Goal: Information Seeking & Learning: Learn about a topic

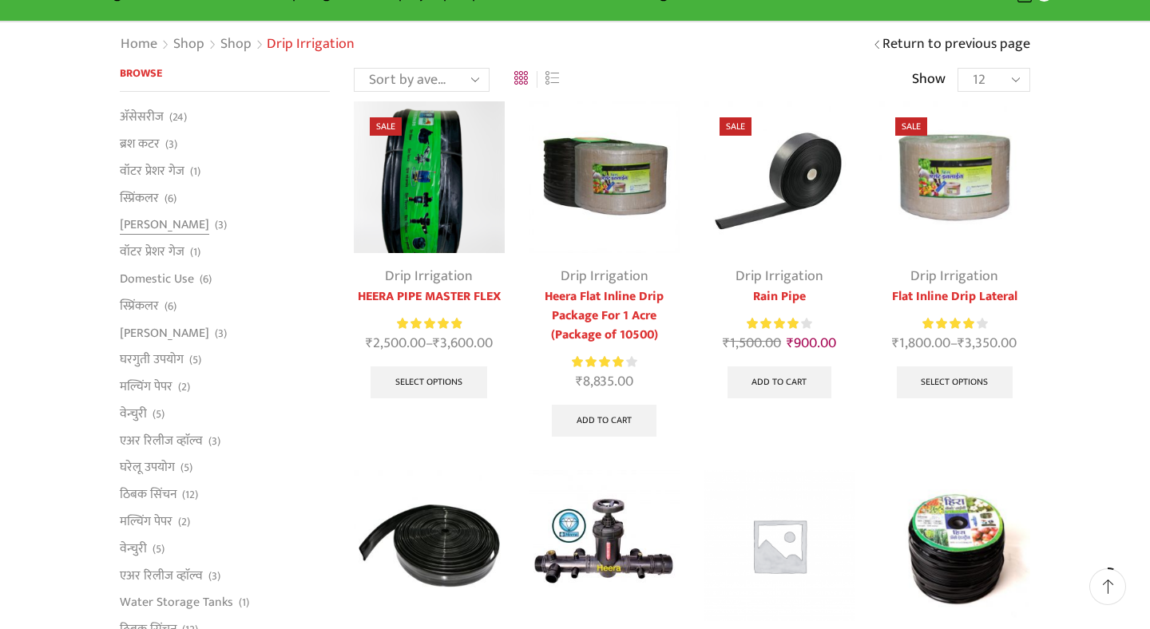
scroll to position [96, 0]
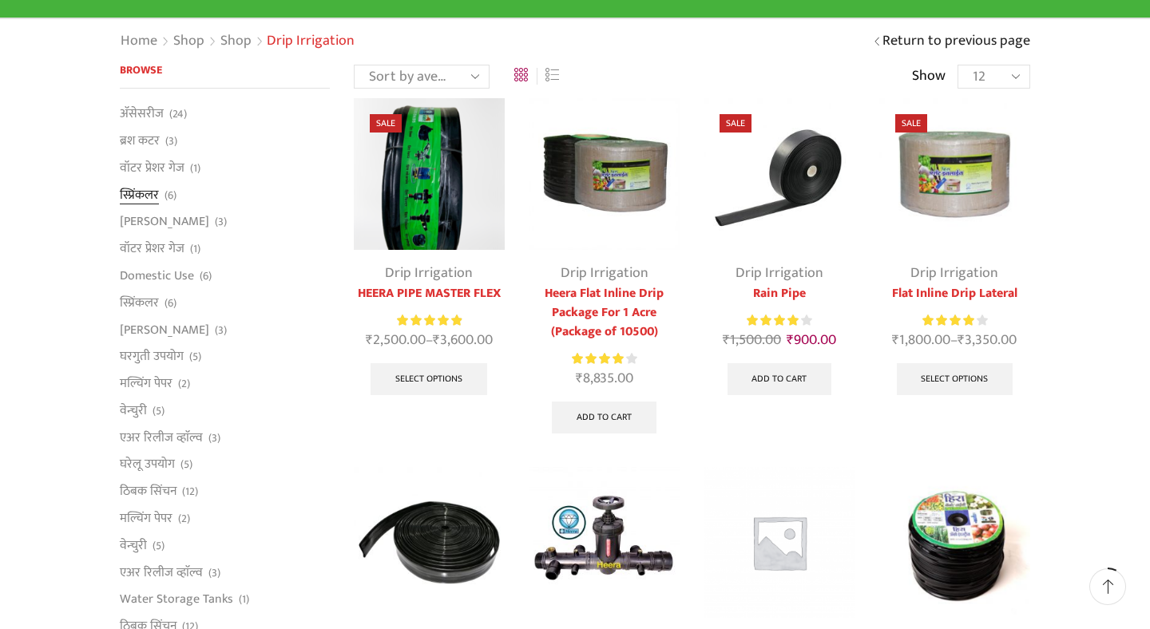
click at [145, 199] on link "स्प्रिंकलर" at bounding box center [139, 194] width 39 height 27
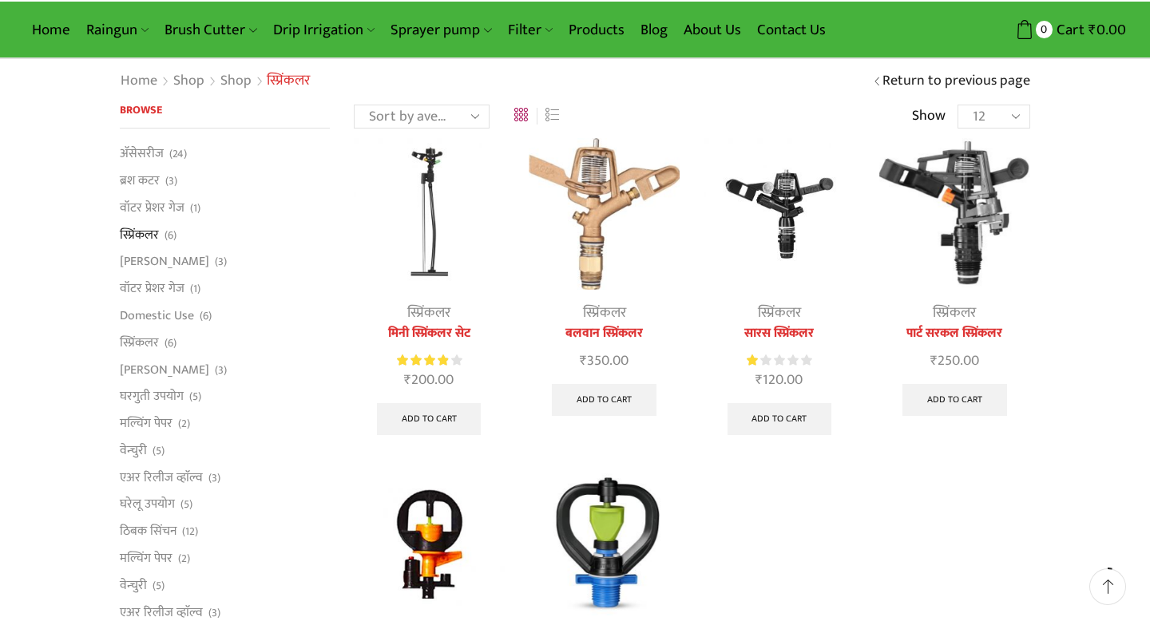
scroll to position [46, 0]
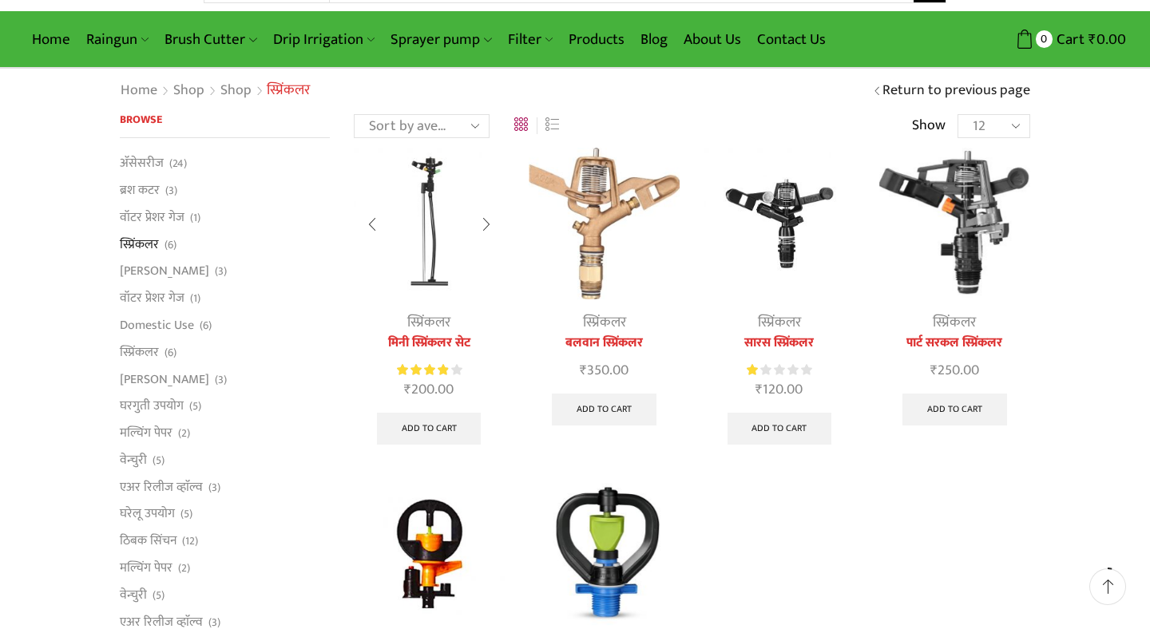
click at [434, 346] on link "मिनी स्प्रिंकलर सेट" at bounding box center [429, 343] width 151 height 19
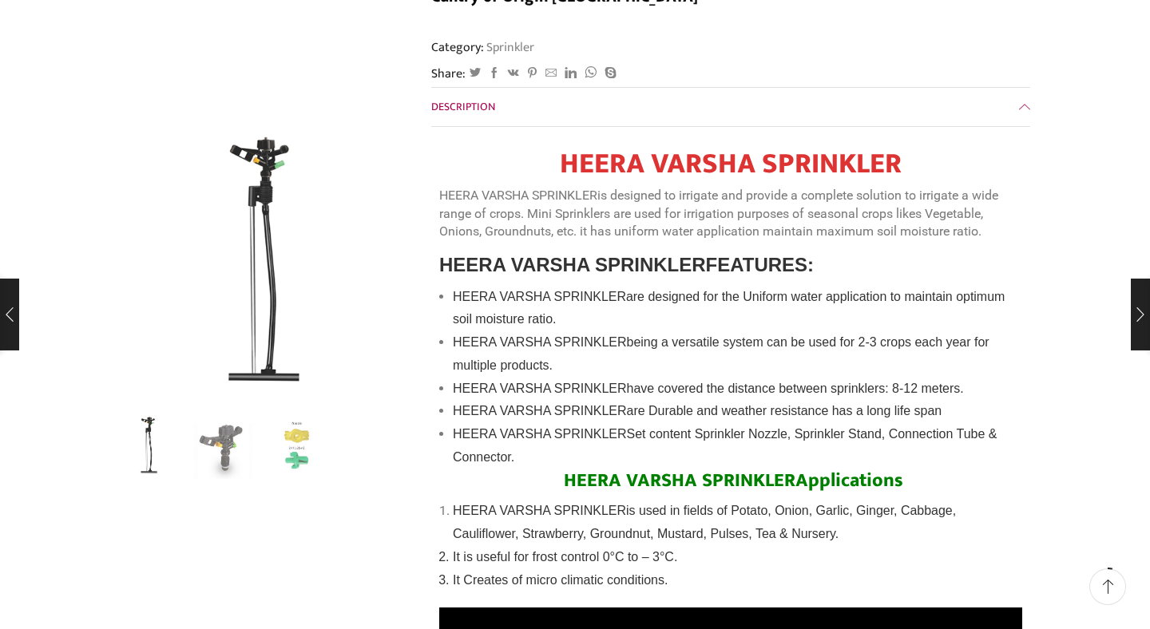
scroll to position [359, 0]
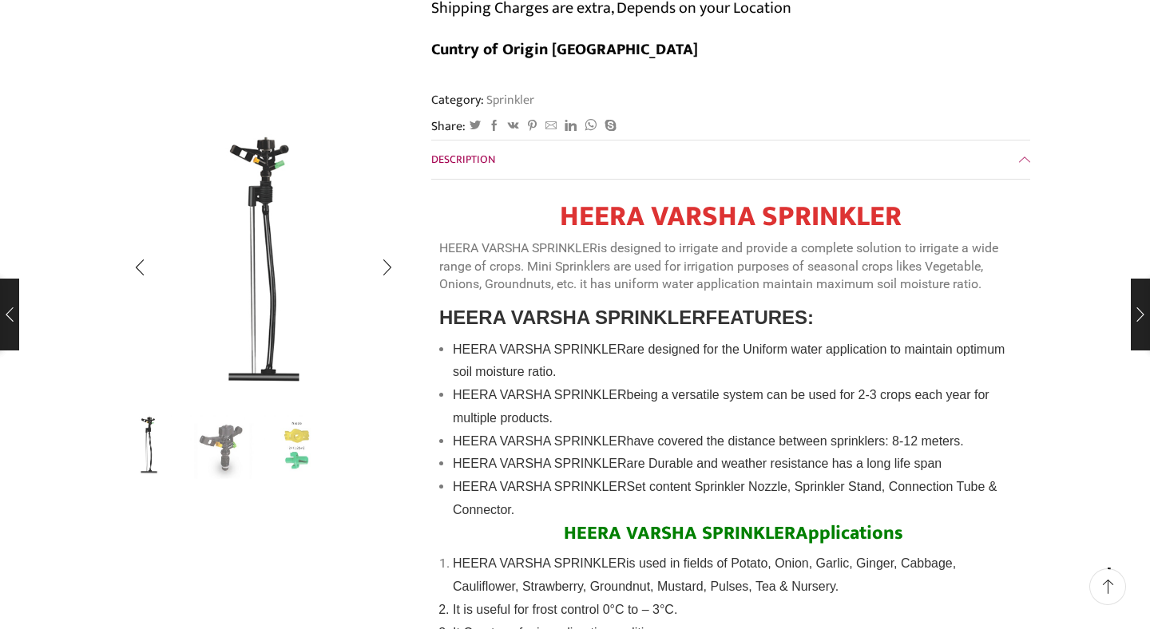
click at [163, 444] on img "1 / 3" at bounding box center [149, 446] width 66 height 66
click at [224, 448] on img "2 / 3" at bounding box center [223, 446] width 66 height 66
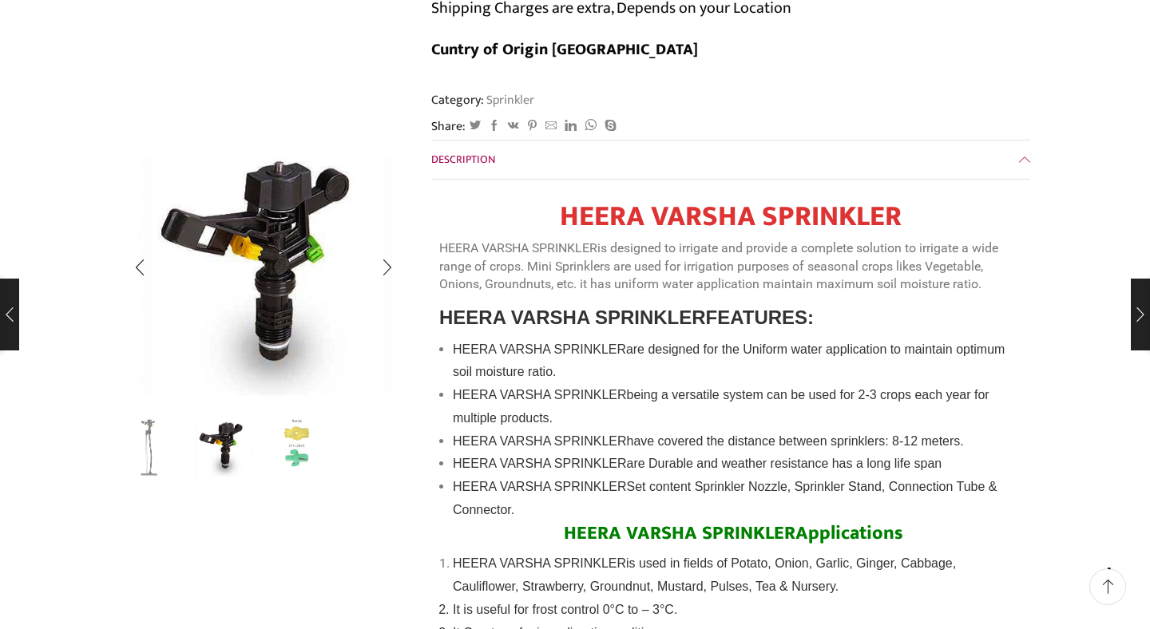
click at [302, 455] on img "3 / 3" at bounding box center [296, 446] width 66 height 66
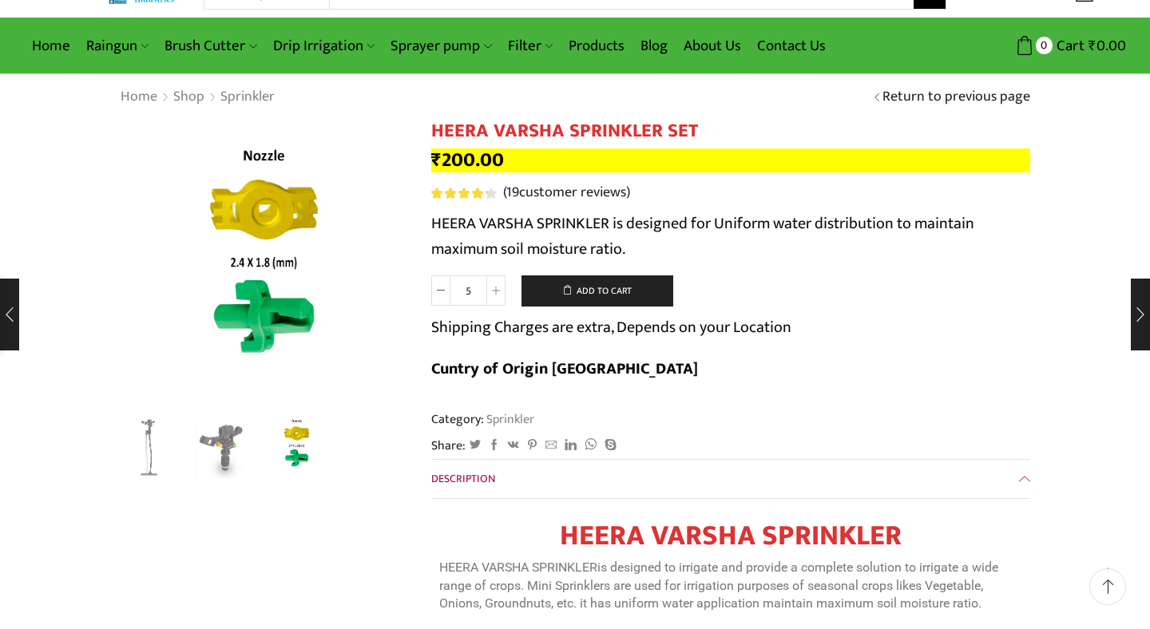
scroll to position [0, 0]
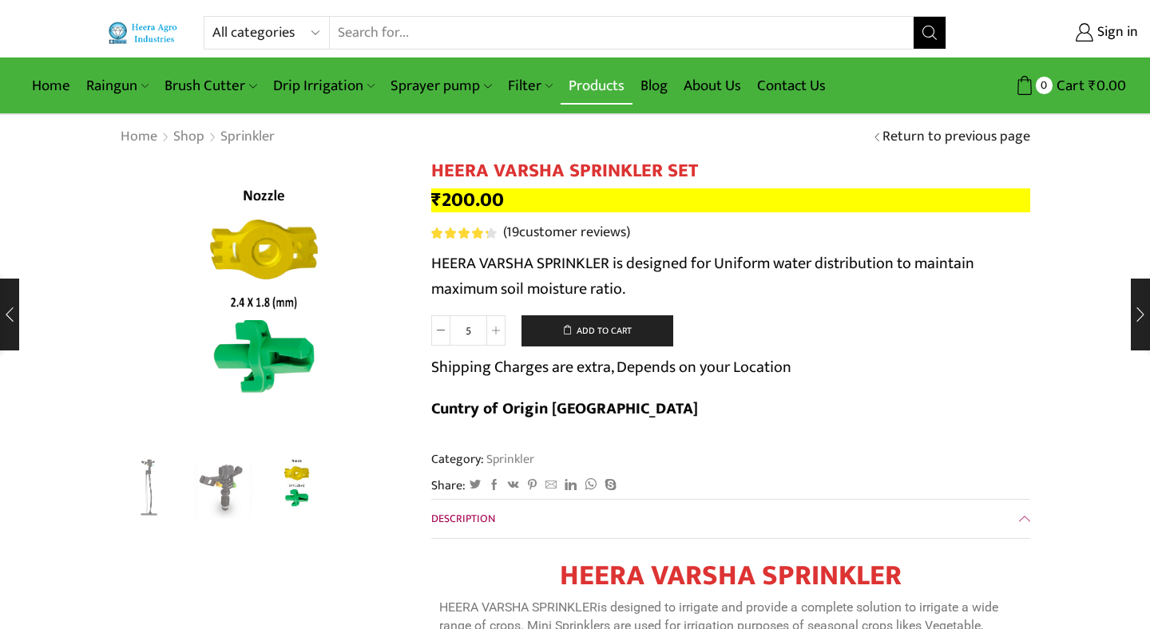
click at [598, 89] on link "Products" at bounding box center [596, 86] width 72 height 38
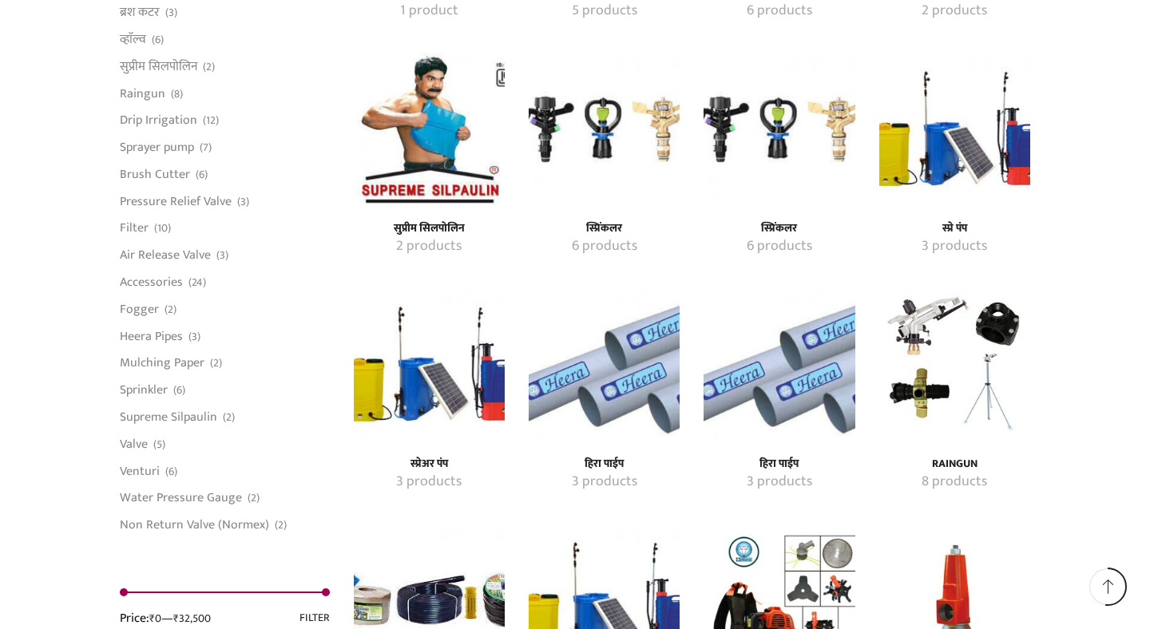
scroll to position [2042, 0]
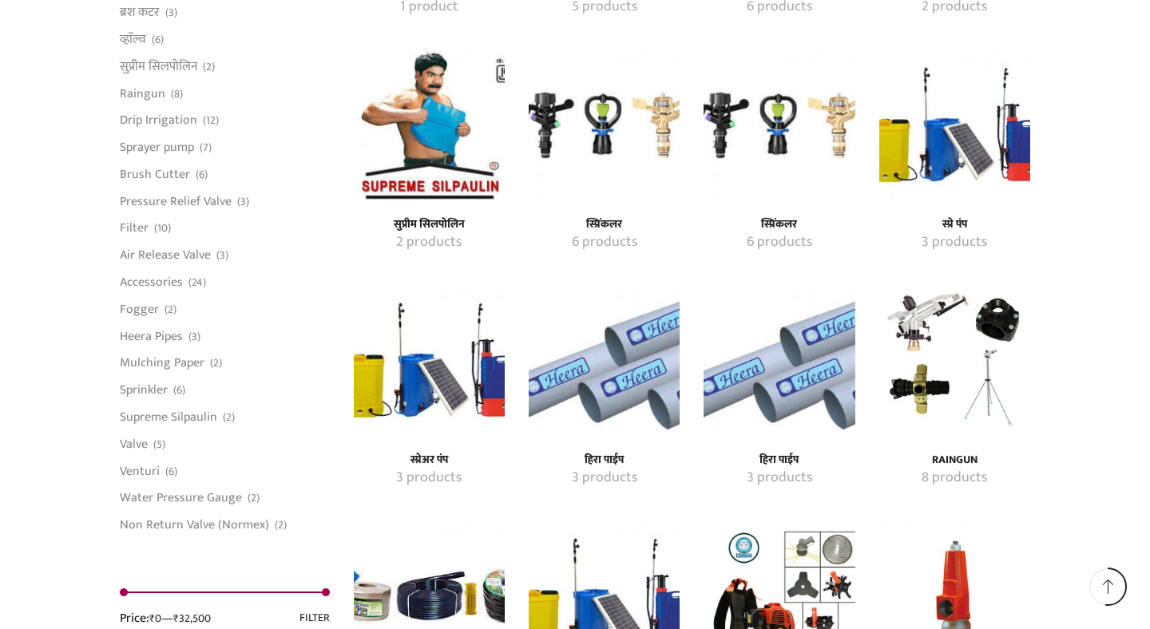
click at [588, 402] on img "Visit product category हिरा पाईप" at bounding box center [603, 360] width 151 height 151
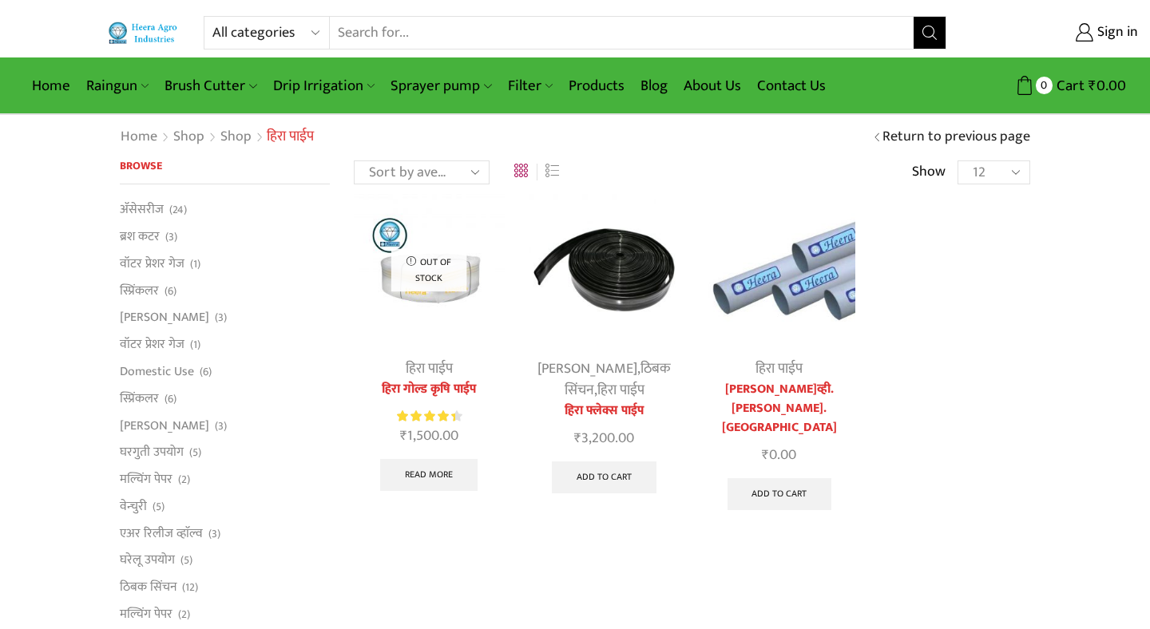
click at [805, 299] on img at bounding box center [778, 269] width 151 height 151
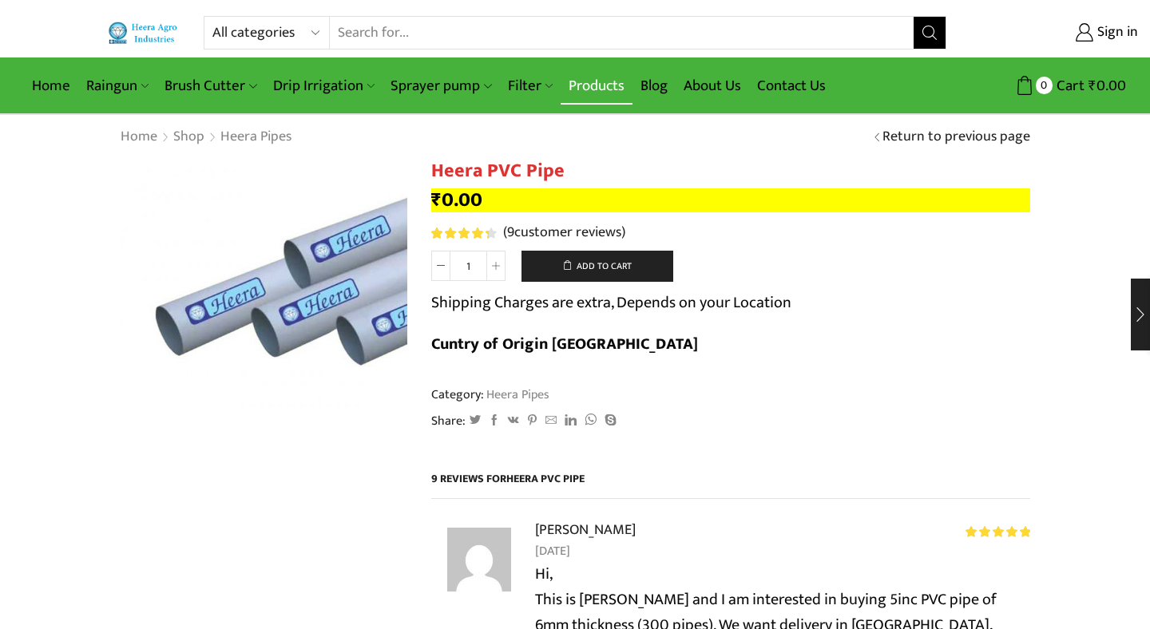
click at [584, 86] on link "Products" at bounding box center [596, 86] width 72 height 38
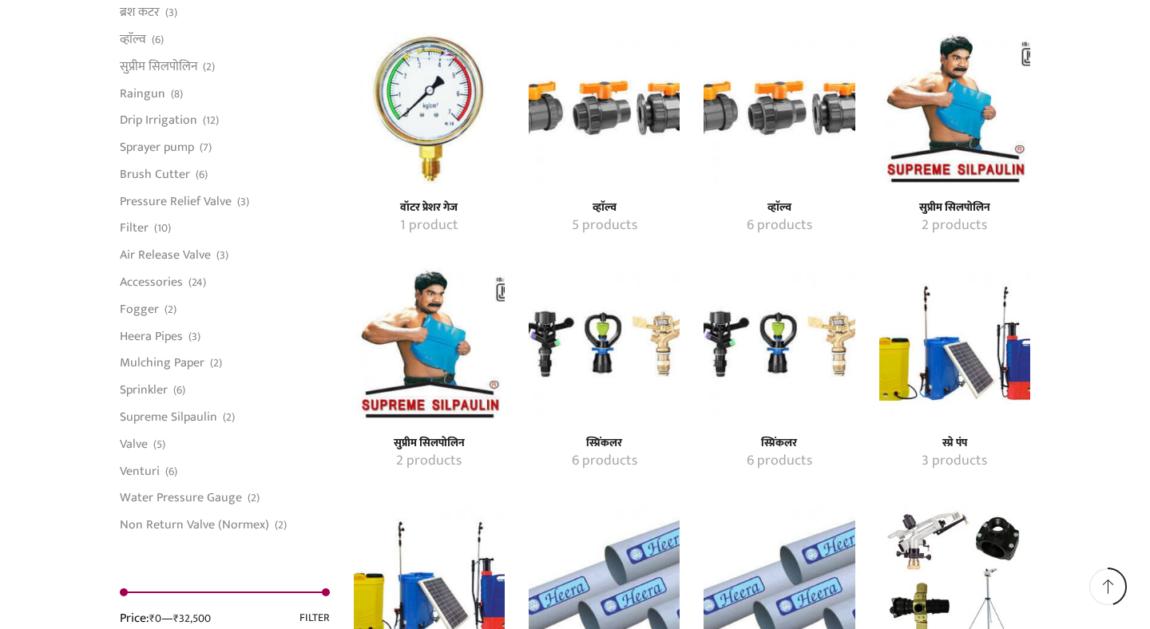
scroll to position [1827, 0]
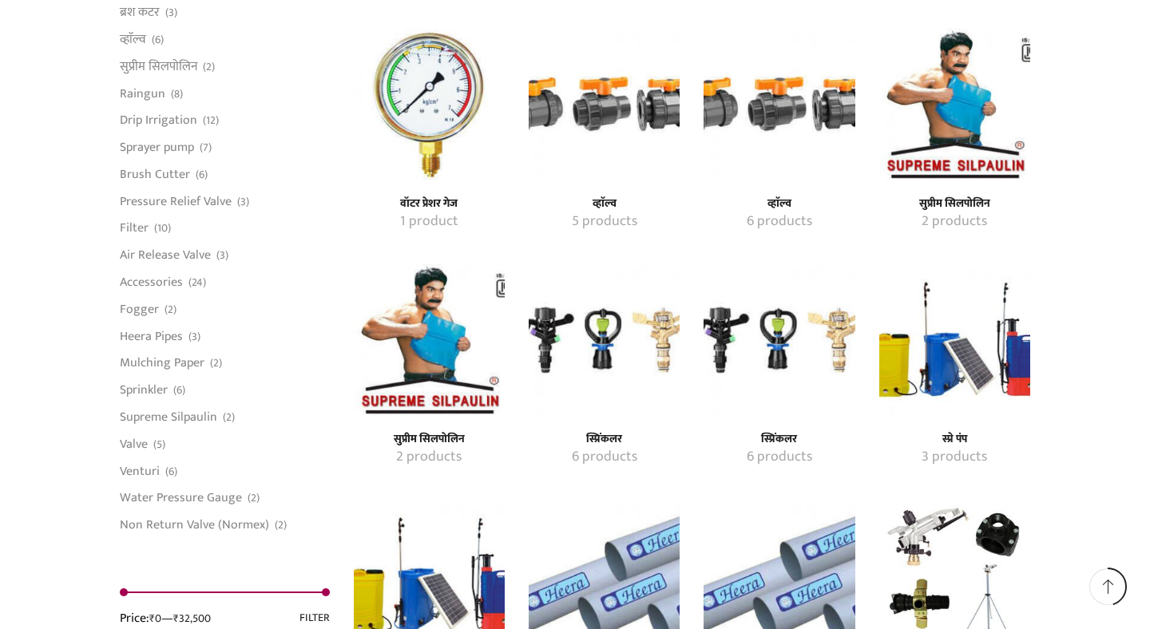
click at [766, 337] on img "Visit product category स्प्रिंकलर" at bounding box center [778, 339] width 151 height 151
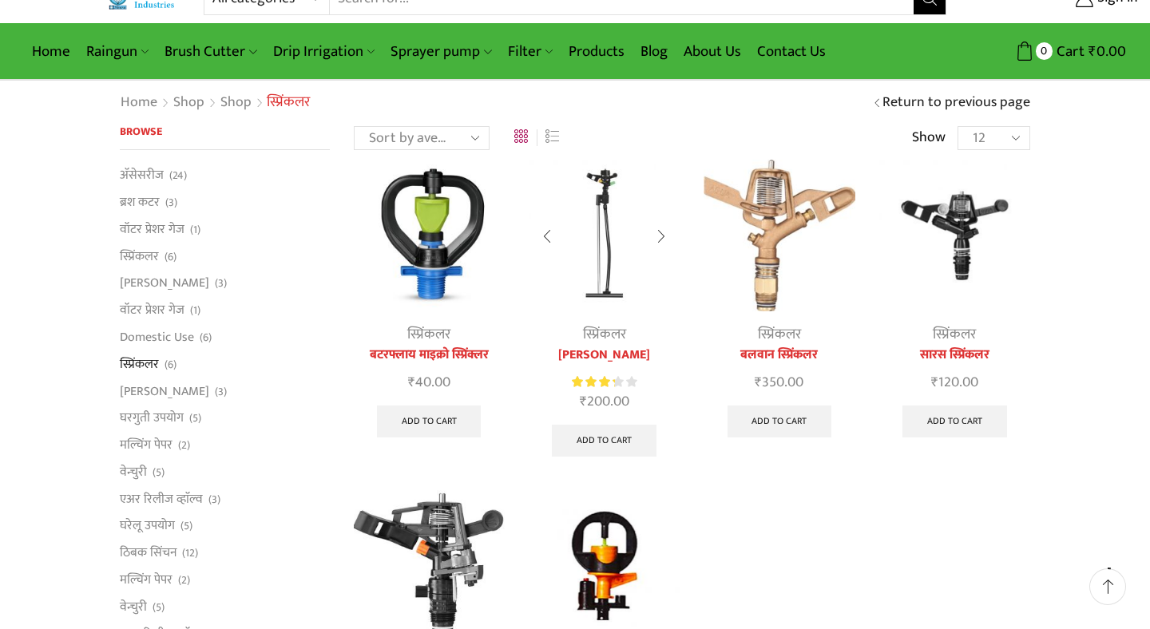
scroll to position [33, 0]
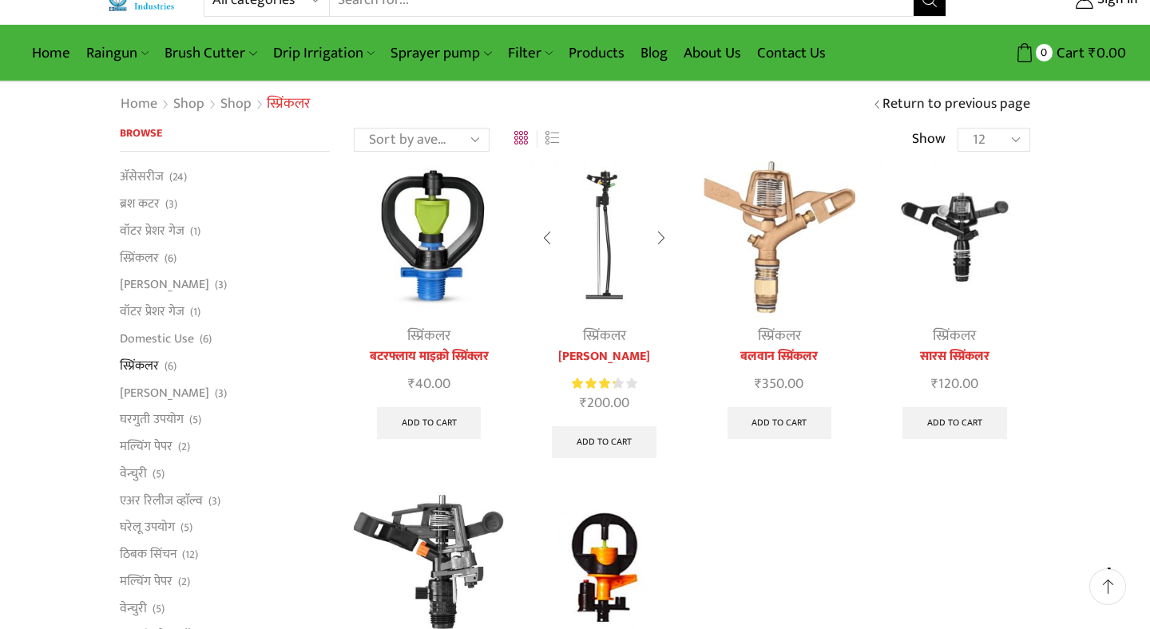
click at [603, 273] on img at bounding box center [603, 236] width 151 height 151
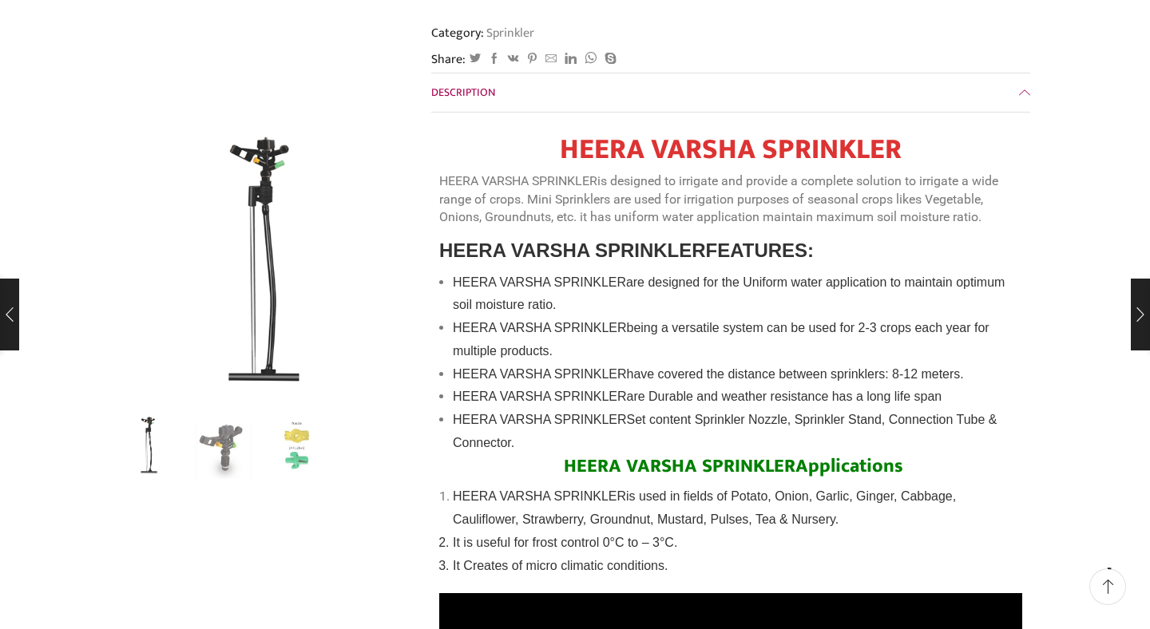
scroll to position [430, 0]
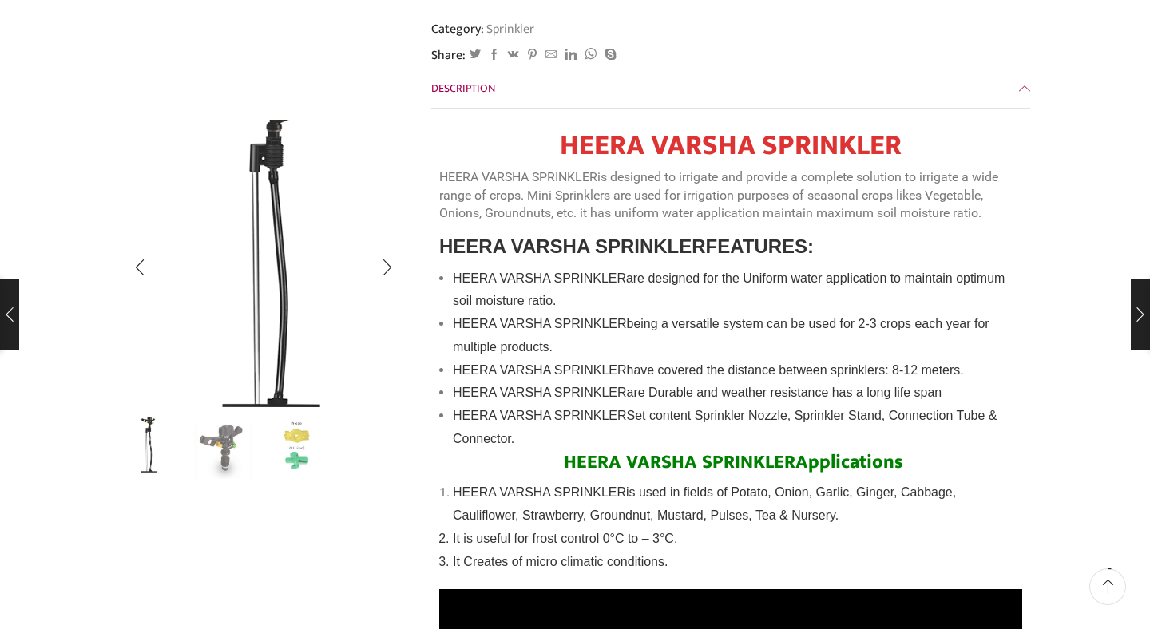
click at [246, 295] on img "1 / 3" at bounding box center [270, 251] width 399 height 399
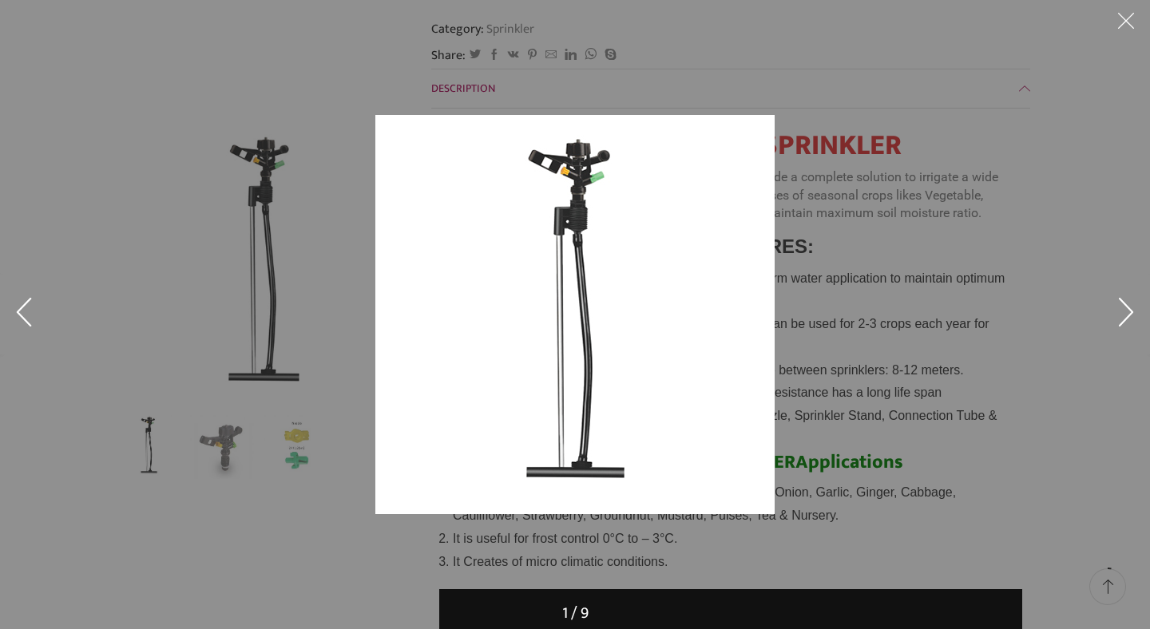
click at [412, 366] on img at bounding box center [574, 314] width 399 height 399
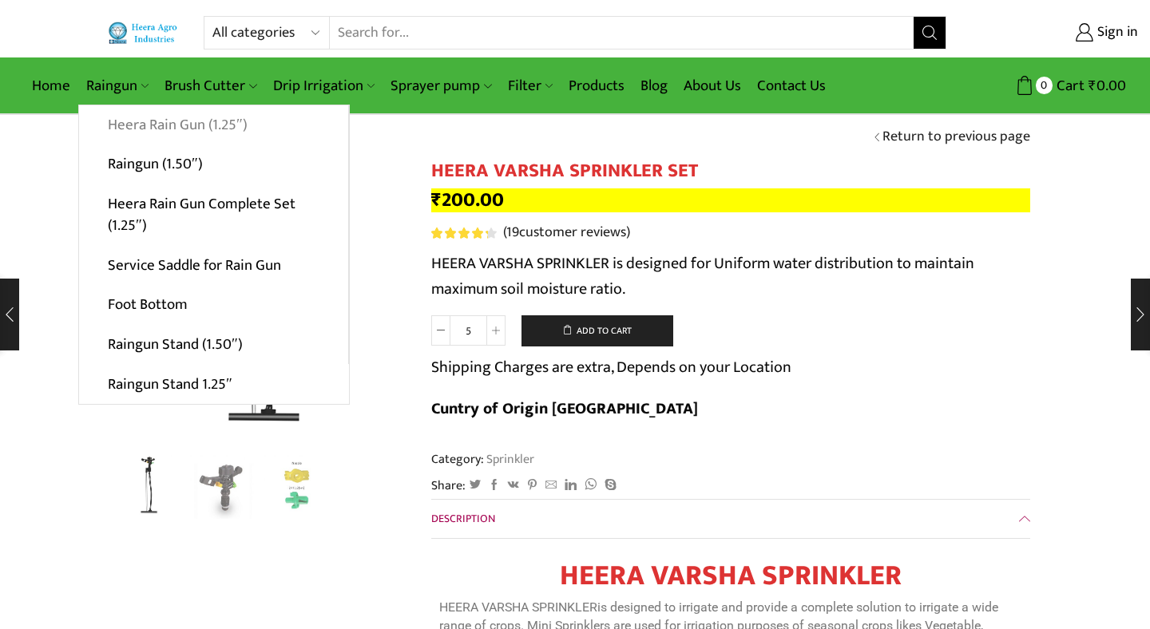
click at [157, 127] on link "Heera Rain Gun (1.25″)" at bounding box center [213, 125] width 269 height 40
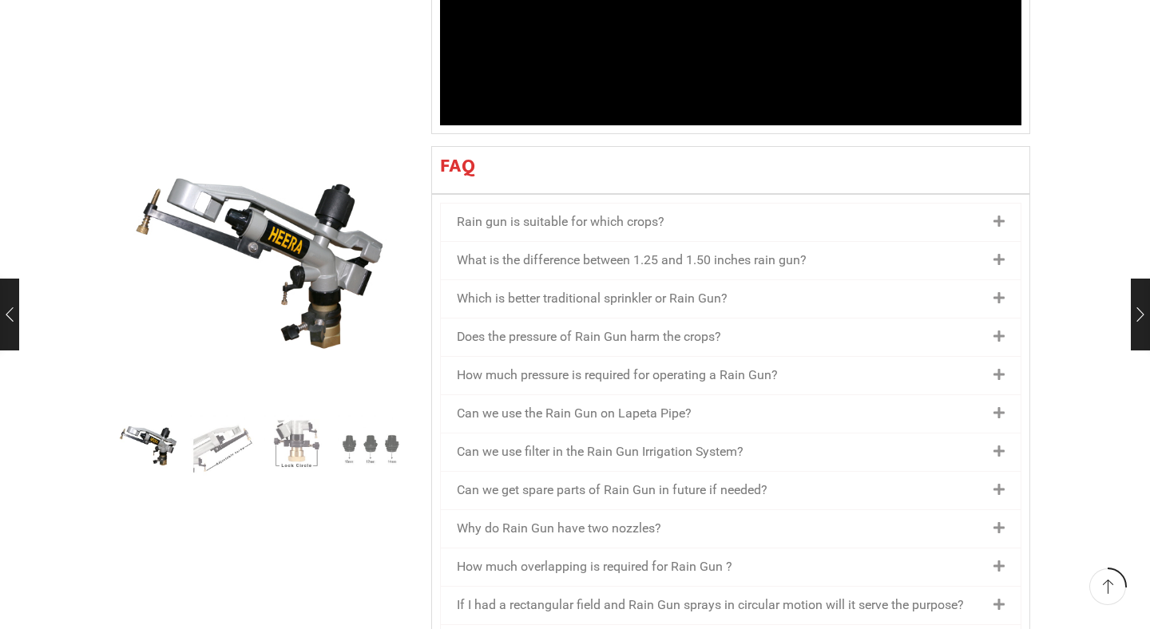
scroll to position [1763, 0]
